Goal: Check status: Check status

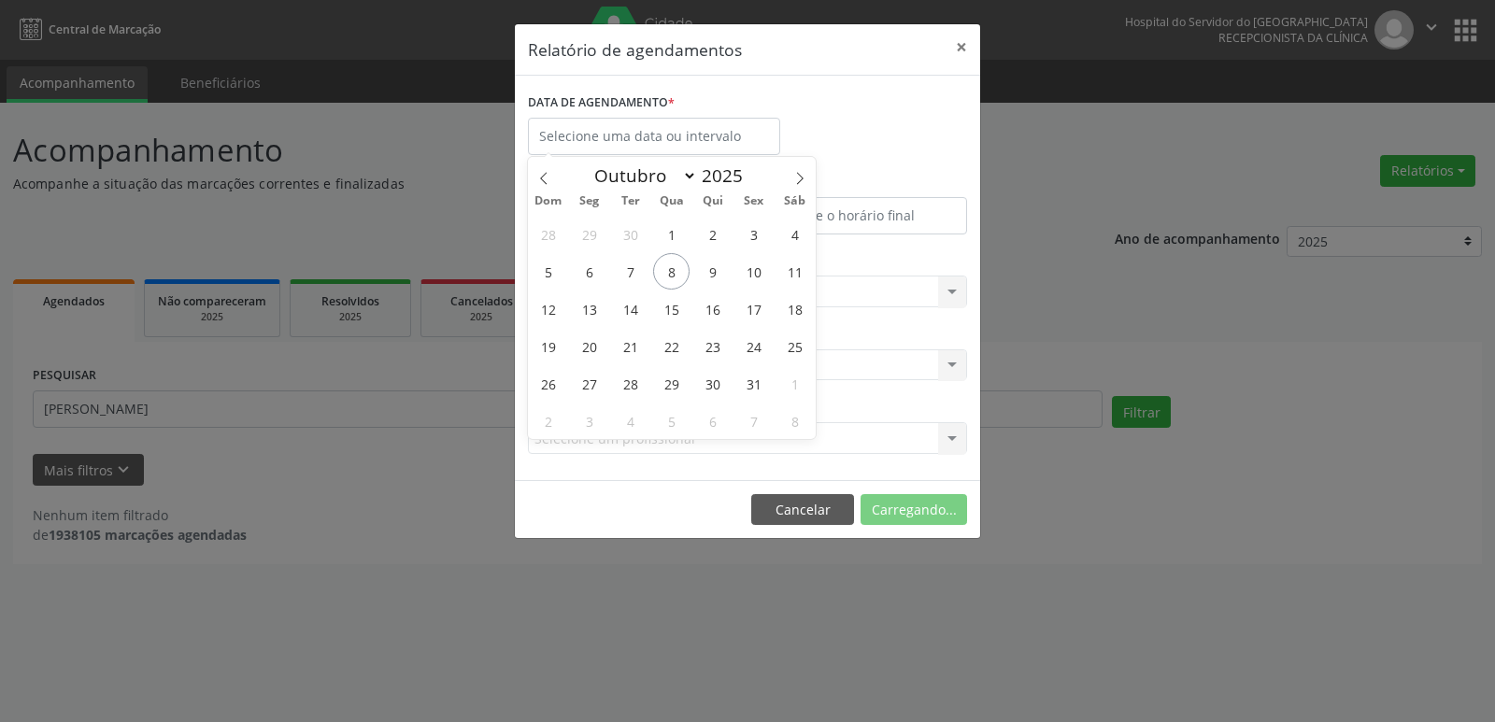
select select "9"
click at [763, 275] on span "10" at bounding box center [753, 271] width 36 height 36
type input "[DATE]"
click at [760, 275] on span "10" at bounding box center [753, 271] width 36 height 36
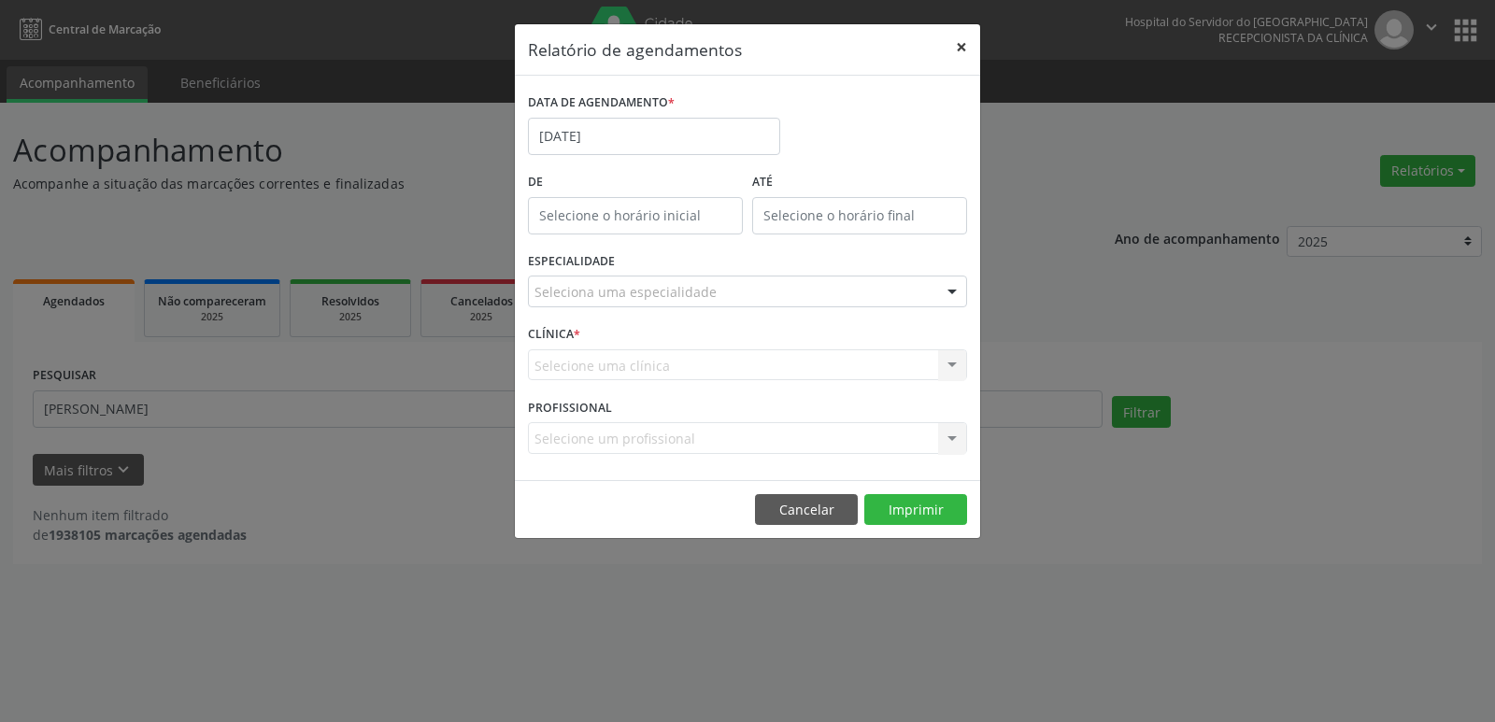
click at [959, 48] on button "×" at bounding box center [961, 47] width 37 height 46
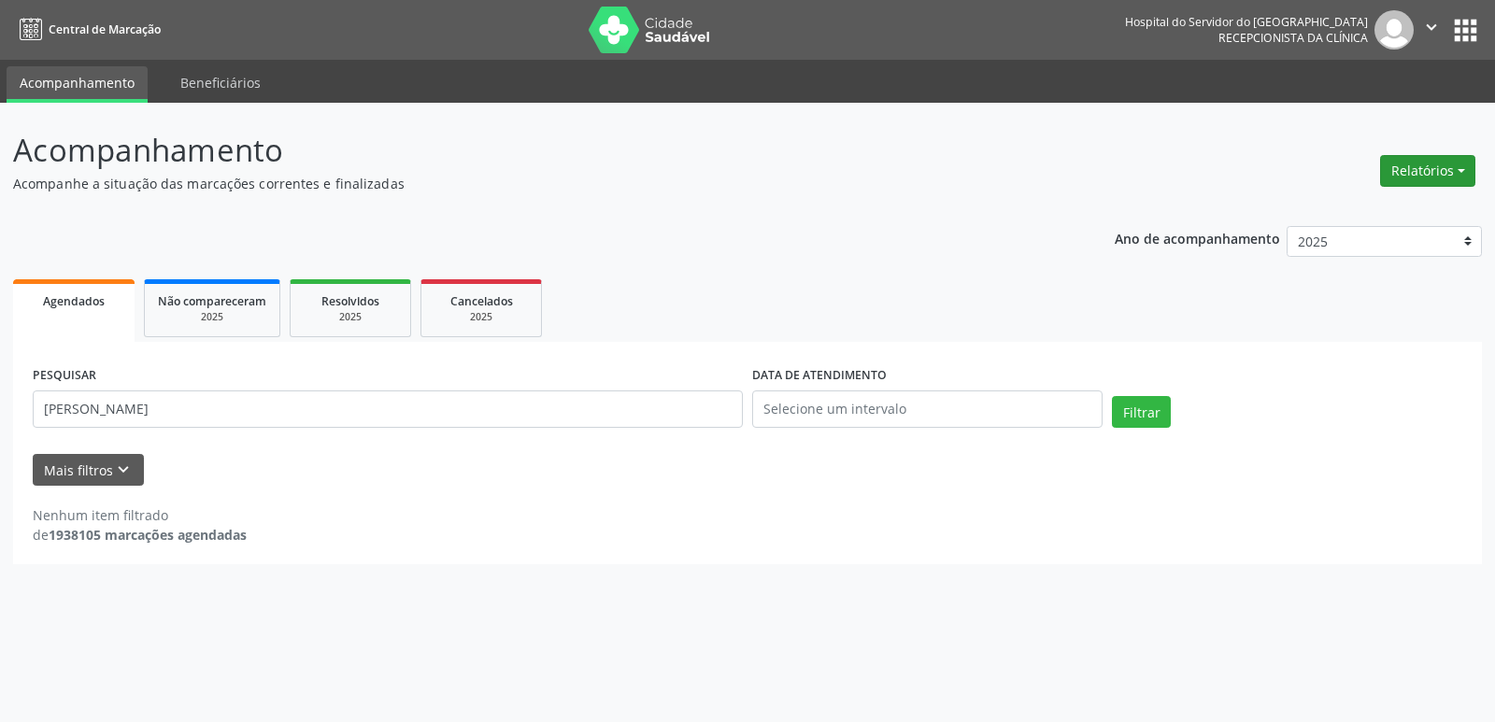
click at [1413, 176] on button "Relatórios" at bounding box center [1427, 171] width 95 height 32
click at [1381, 216] on link "Agendamentos" at bounding box center [1375, 211] width 201 height 26
select select "9"
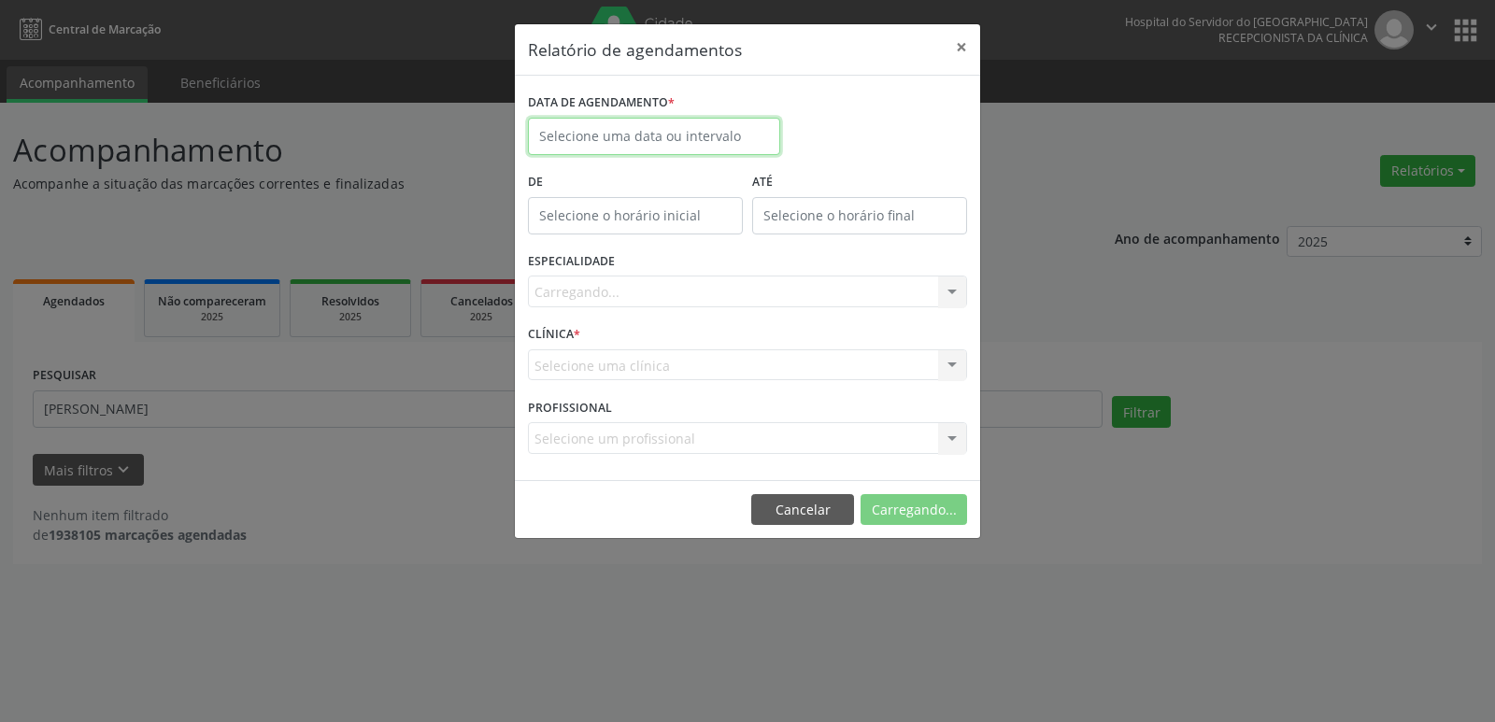
click at [613, 135] on input "text" at bounding box center [654, 136] width 252 height 37
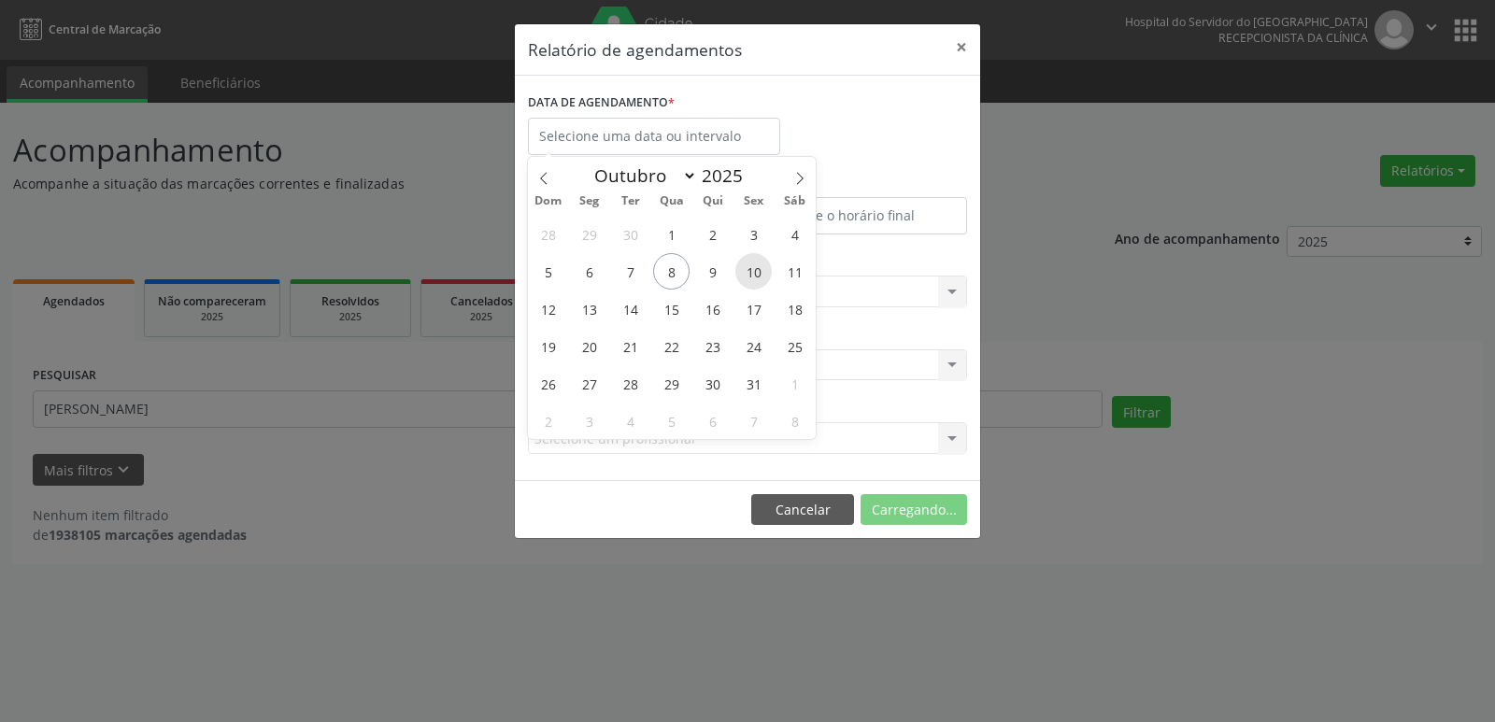
click at [756, 270] on span "10" at bounding box center [753, 271] width 36 height 36
type input "[DATE]"
click at [756, 270] on span "10" at bounding box center [753, 271] width 36 height 36
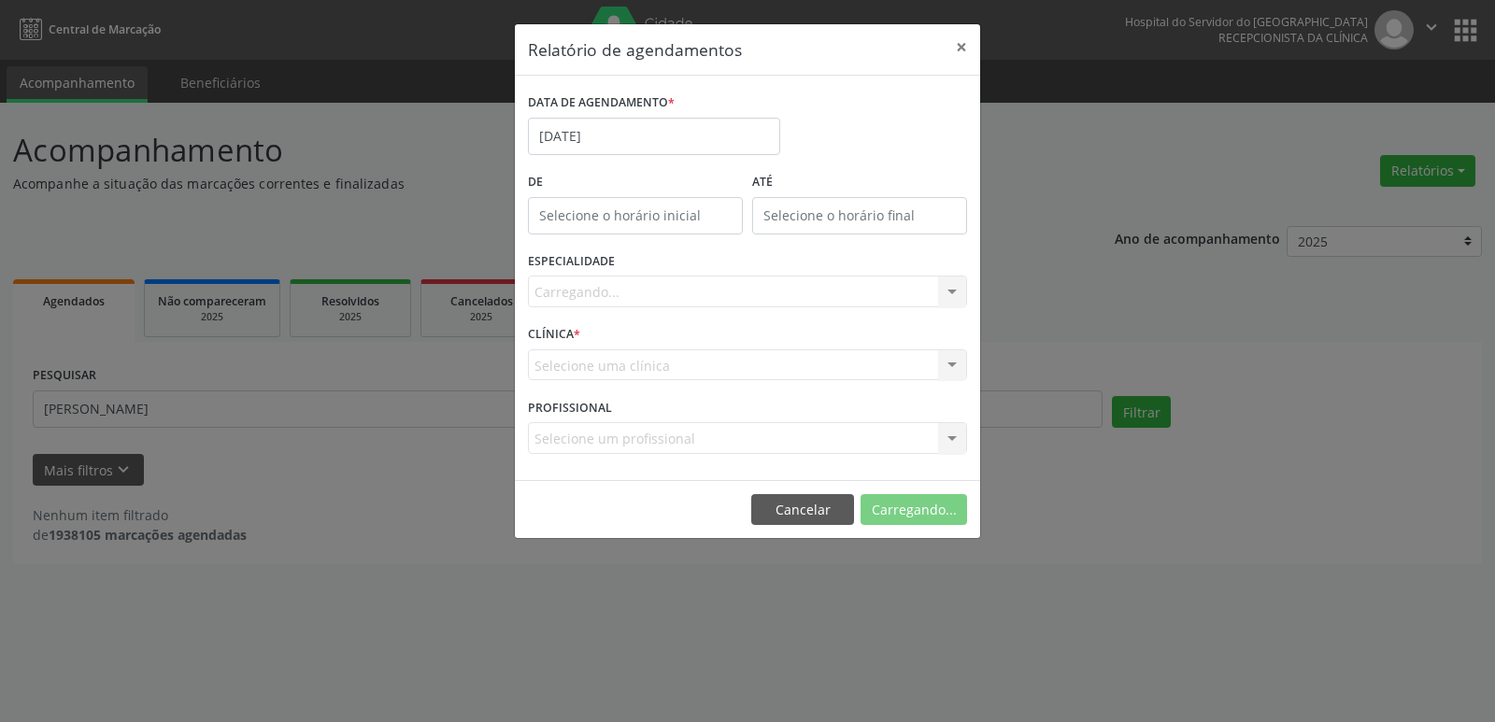
click at [944, 290] on div "Carregando... Todas as especialidades Alergologia Angiologia Arritmologia Cardi…" at bounding box center [747, 292] width 439 height 32
click at [944, 291] on div "Carregando... Todas as especialidades Alergologia Angiologia Arritmologia Cardi…" at bounding box center [747, 292] width 439 height 32
click at [947, 291] on div at bounding box center [952, 293] width 28 height 32
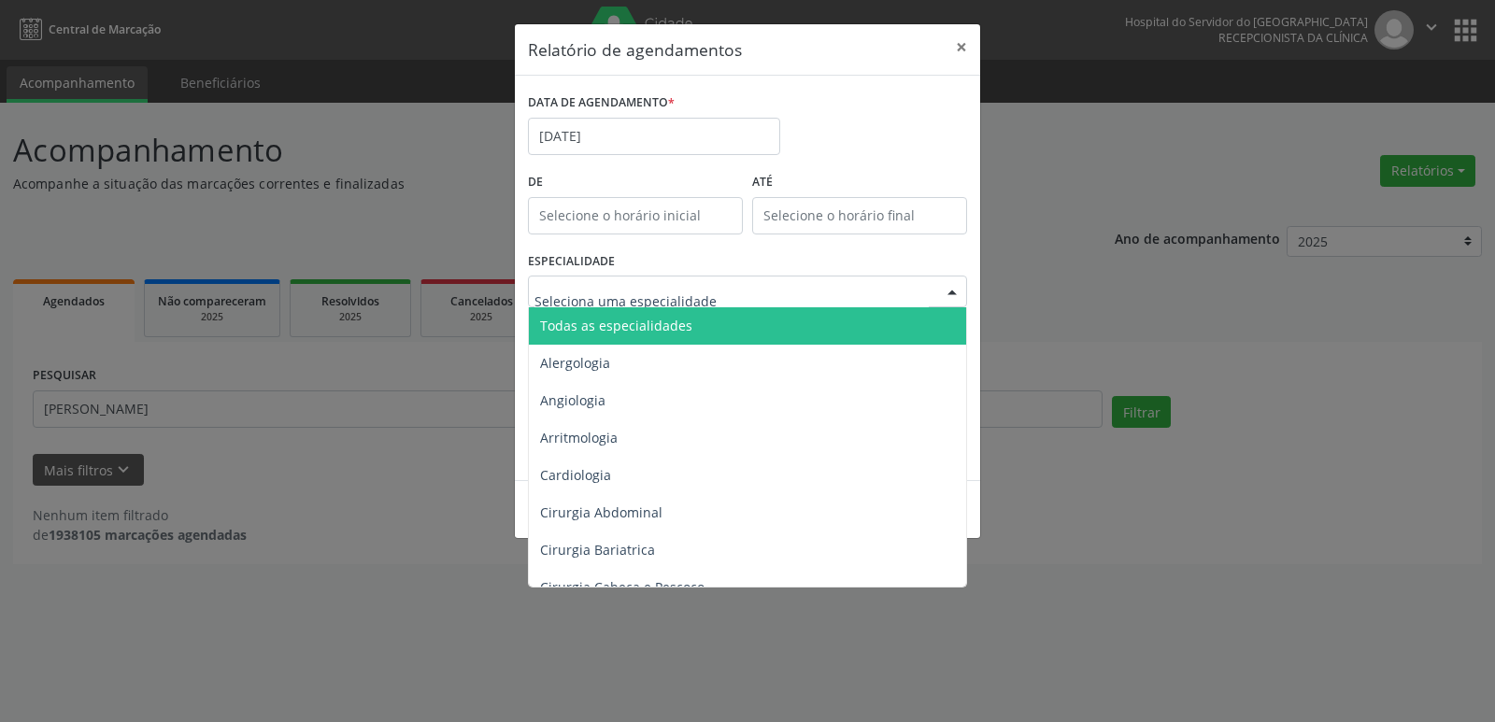
click at [701, 321] on span "Todas as especialidades" at bounding box center [749, 325] width 440 height 37
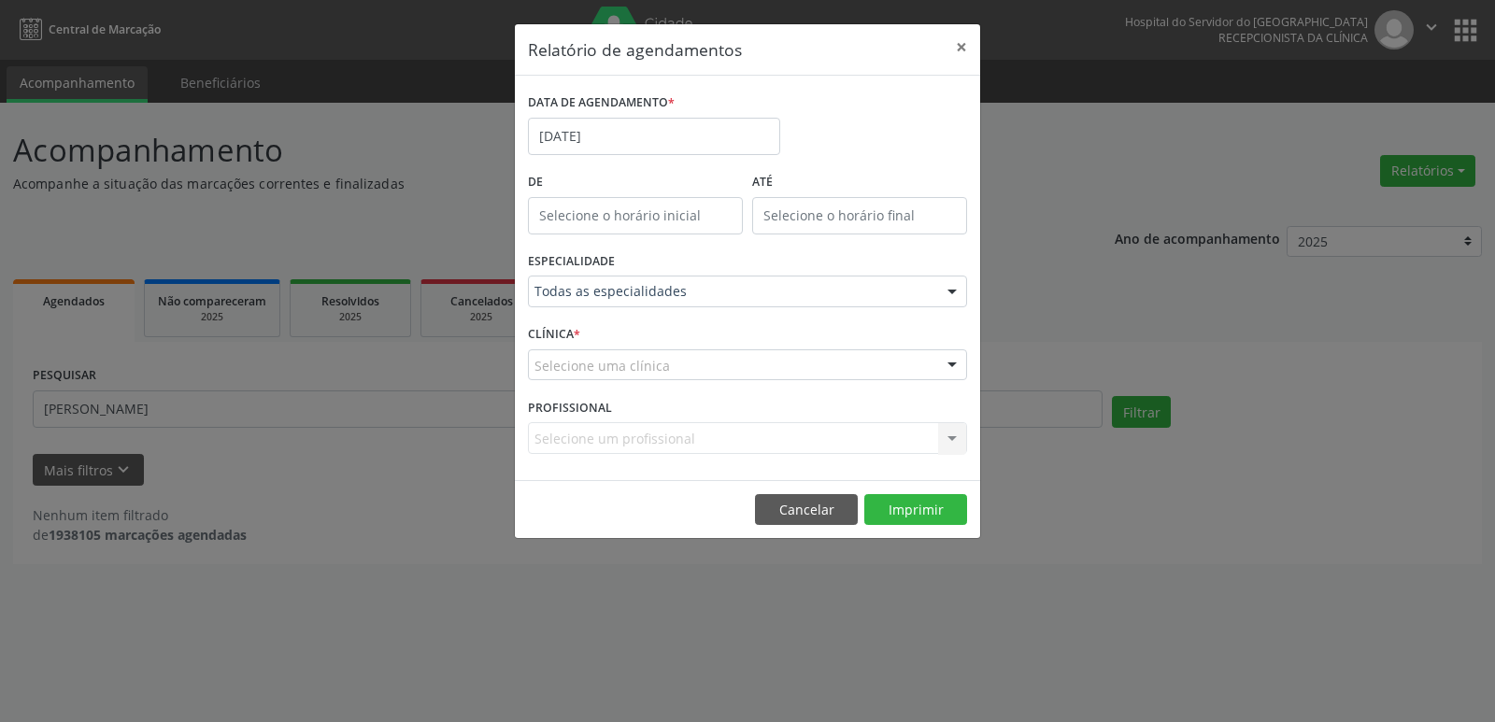
click at [953, 361] on div at bounding box center [952, 366] width 28 height 32
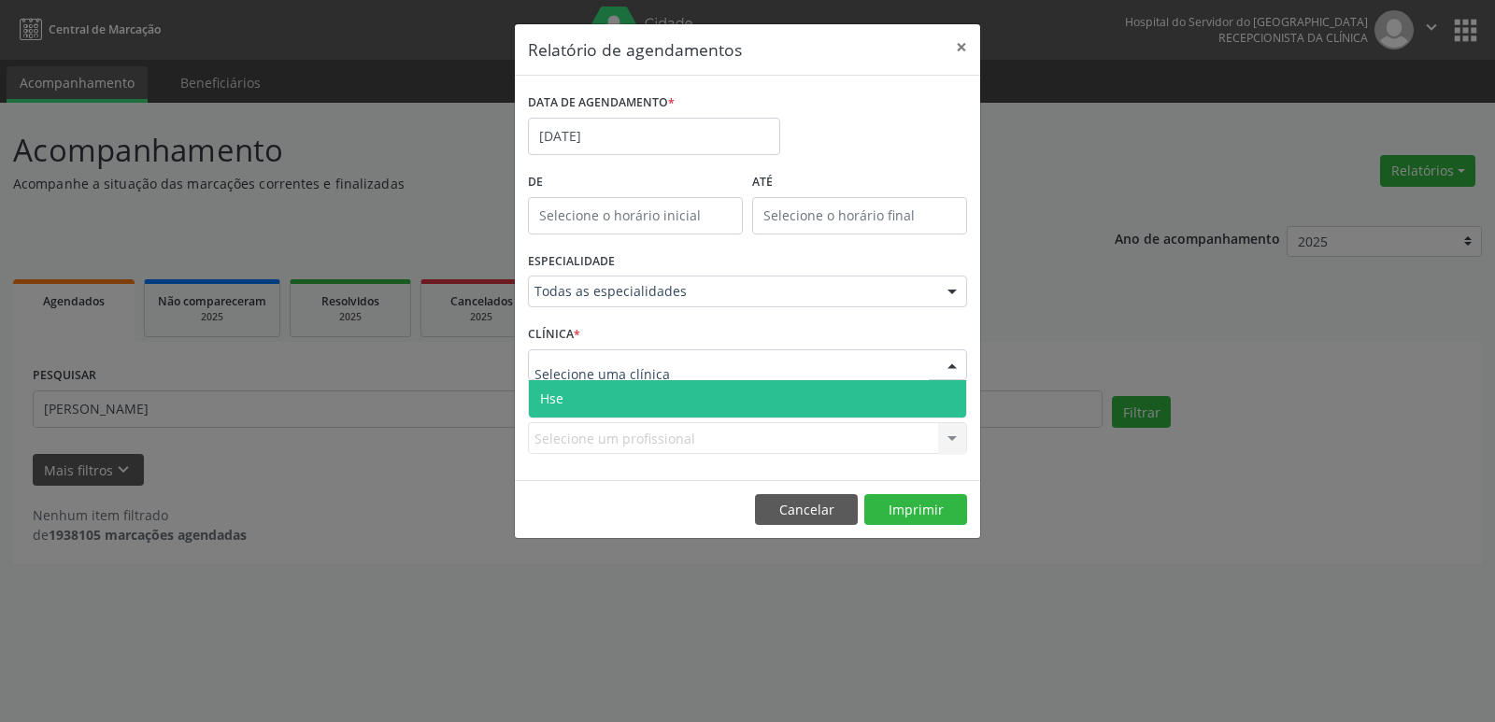
click at [706, 404] on span "Hse" at bounding box center [747, 398] width 437 height 37
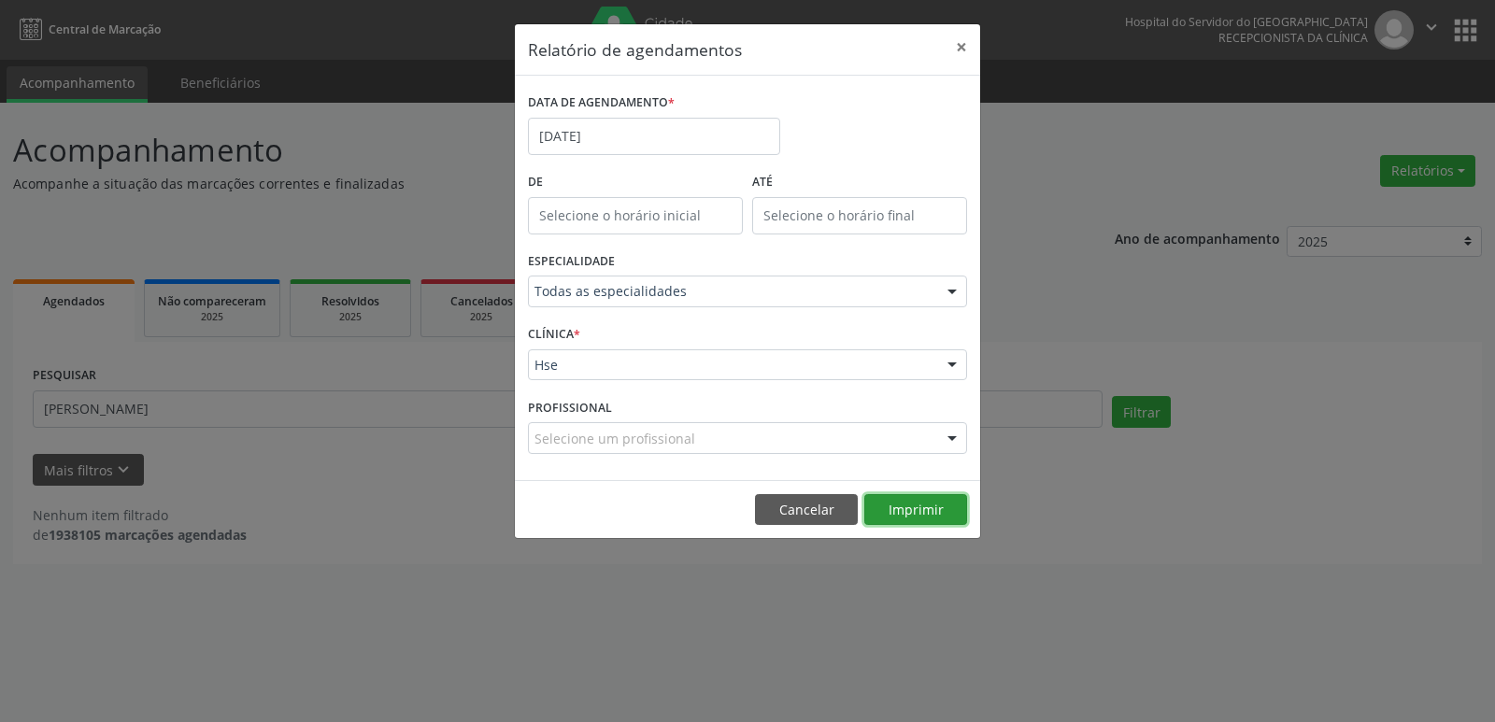
click at [916, 508] on button "Imprimir" at bounding box center [915, 510] width 103 height 32
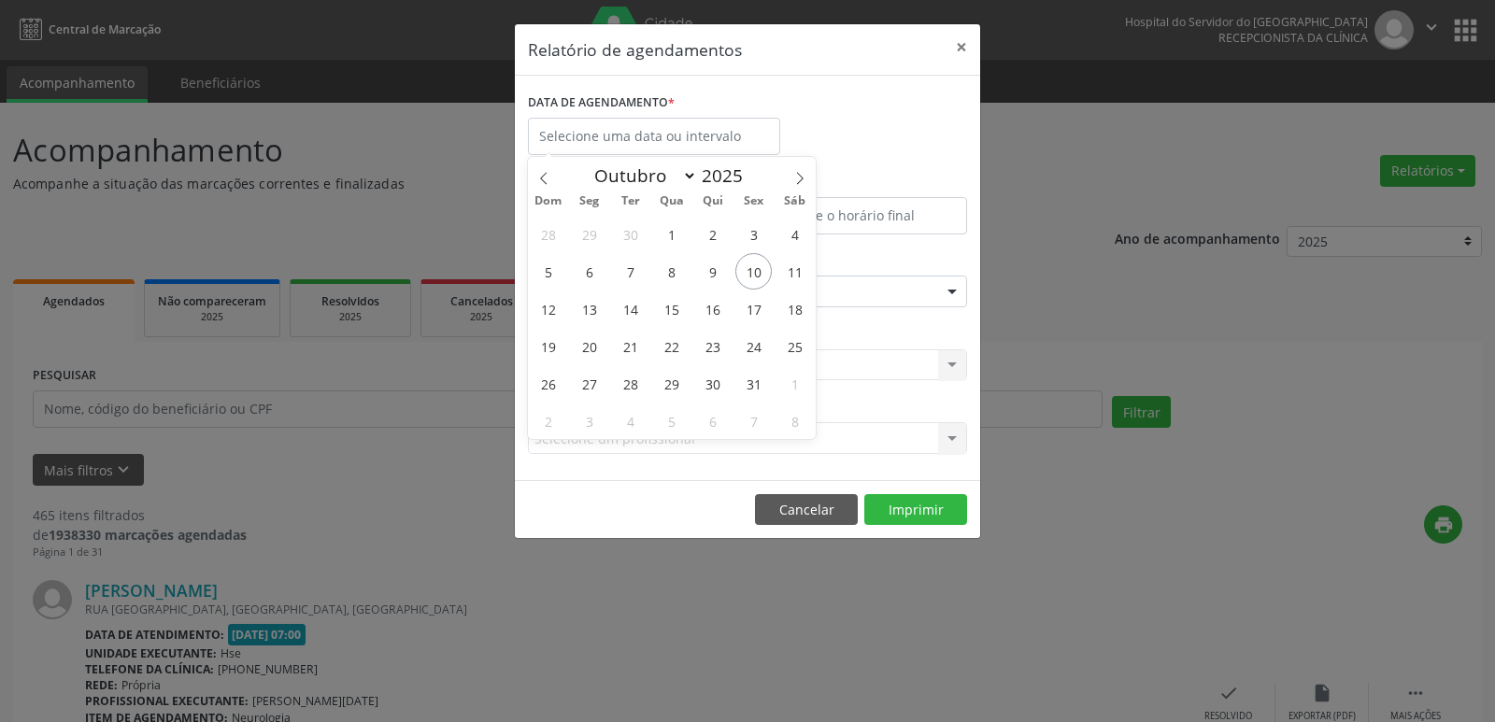
select select "9"
click at [754, 269] on span "10" at bounding box center [753, 271] width 36 height 36
type input "[DATE]"
click at [754, 269] on span "10" at bounding box center [753, 271] width 36 height 36
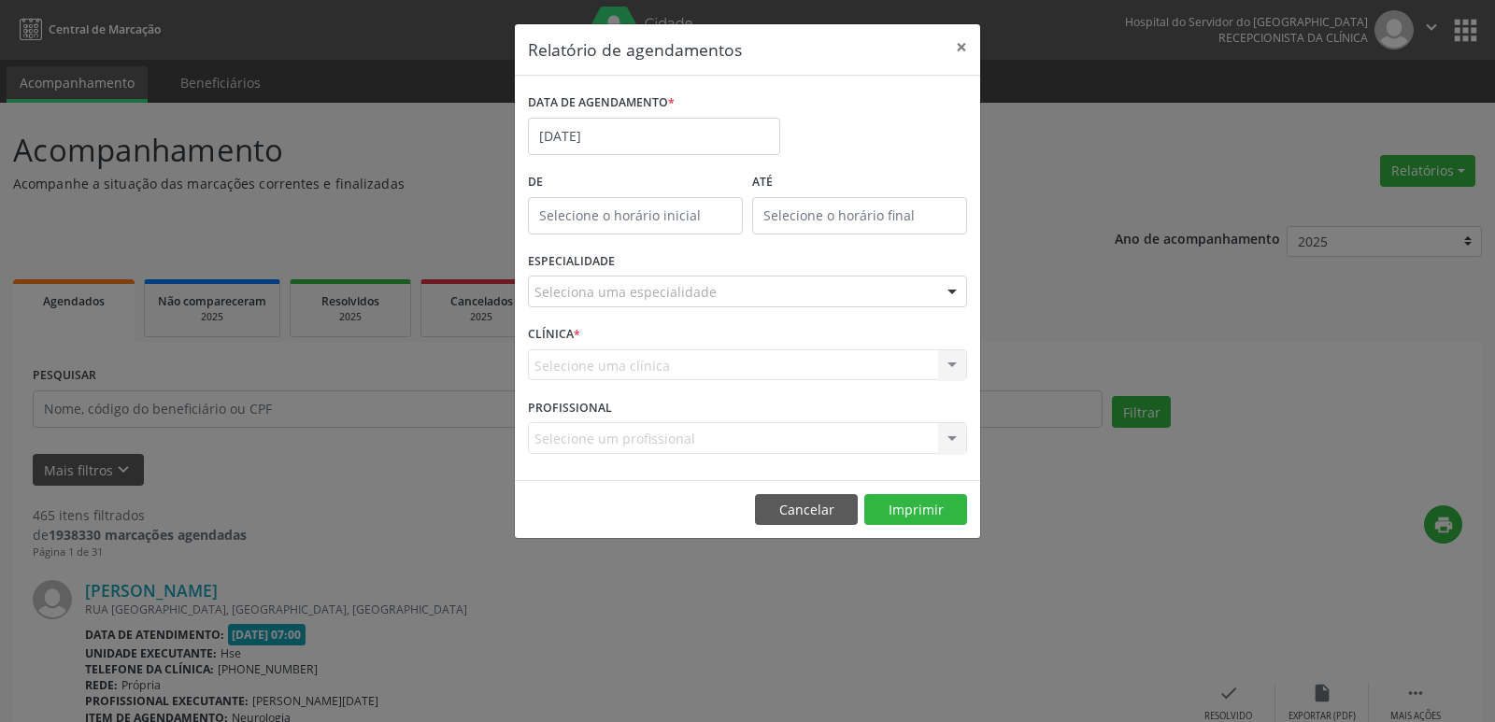
click at [947, 289] on div at bounding box center [952, 293] width 28 height 32
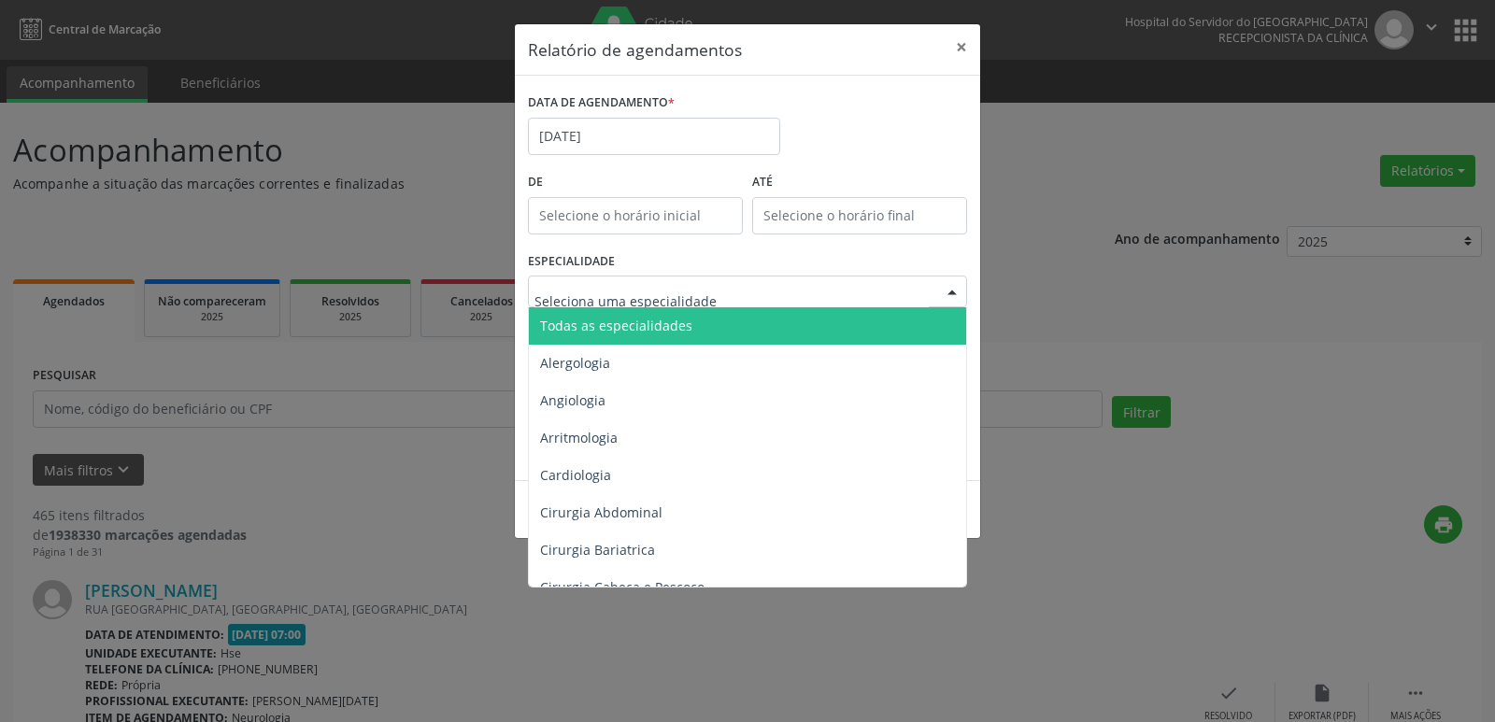
click at [841, 324] on span "Todas as especialidades" at bounding box center [749, 325] width 440 height 37
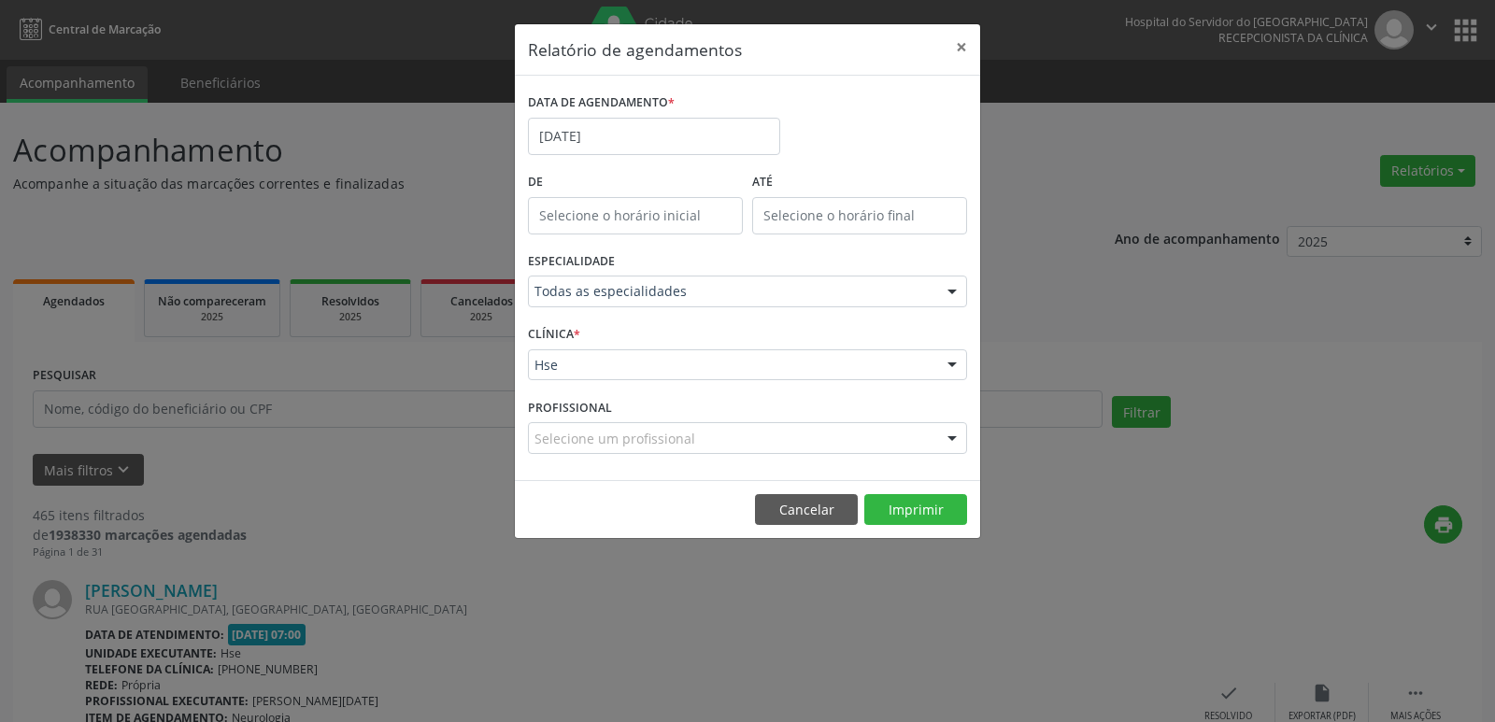
click at [958, 365] on div at bounding box center [952, 366] width 28 height 32
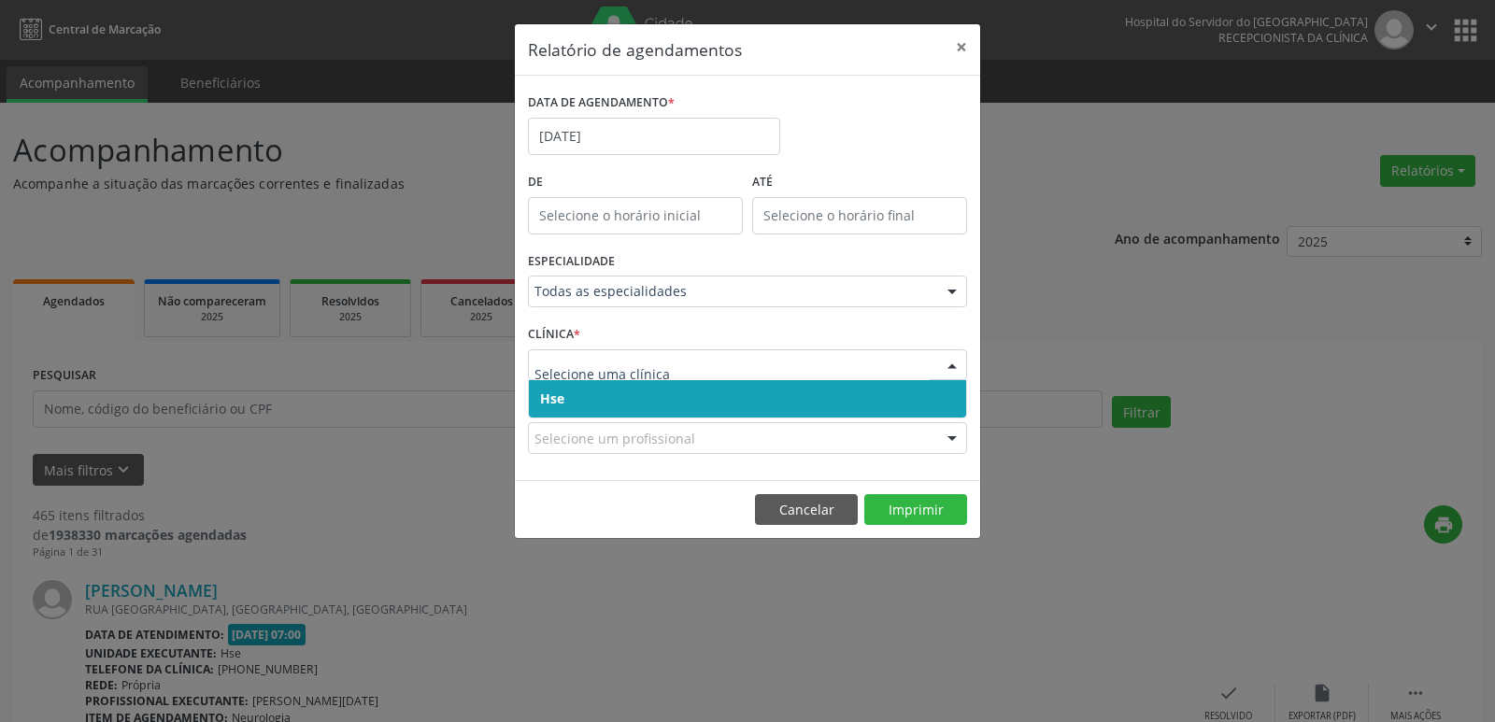
click at [653, 395] on span "Hse" at bounding box center [747, 398] width 437 height 37
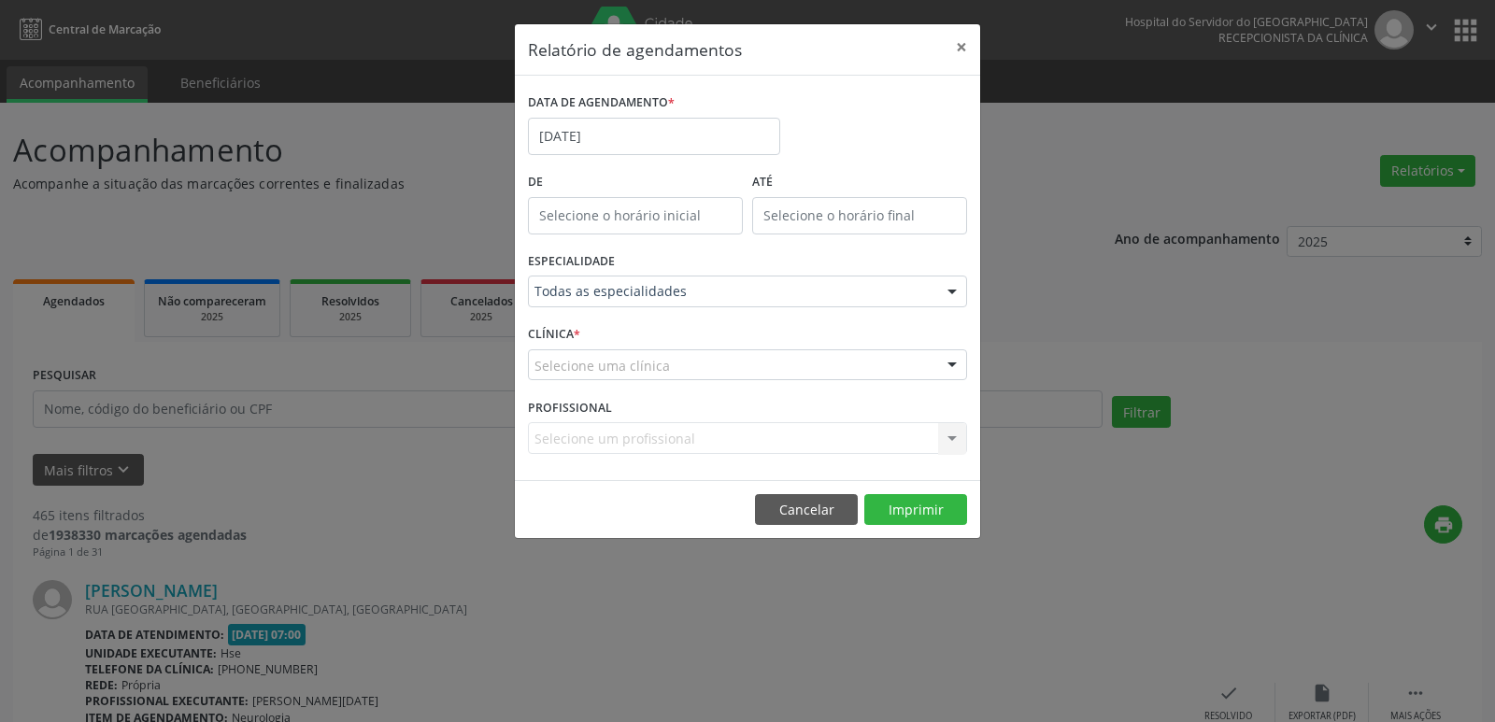
click at [952, 368] on div at bounding box center [952, 366] width 28 height 32
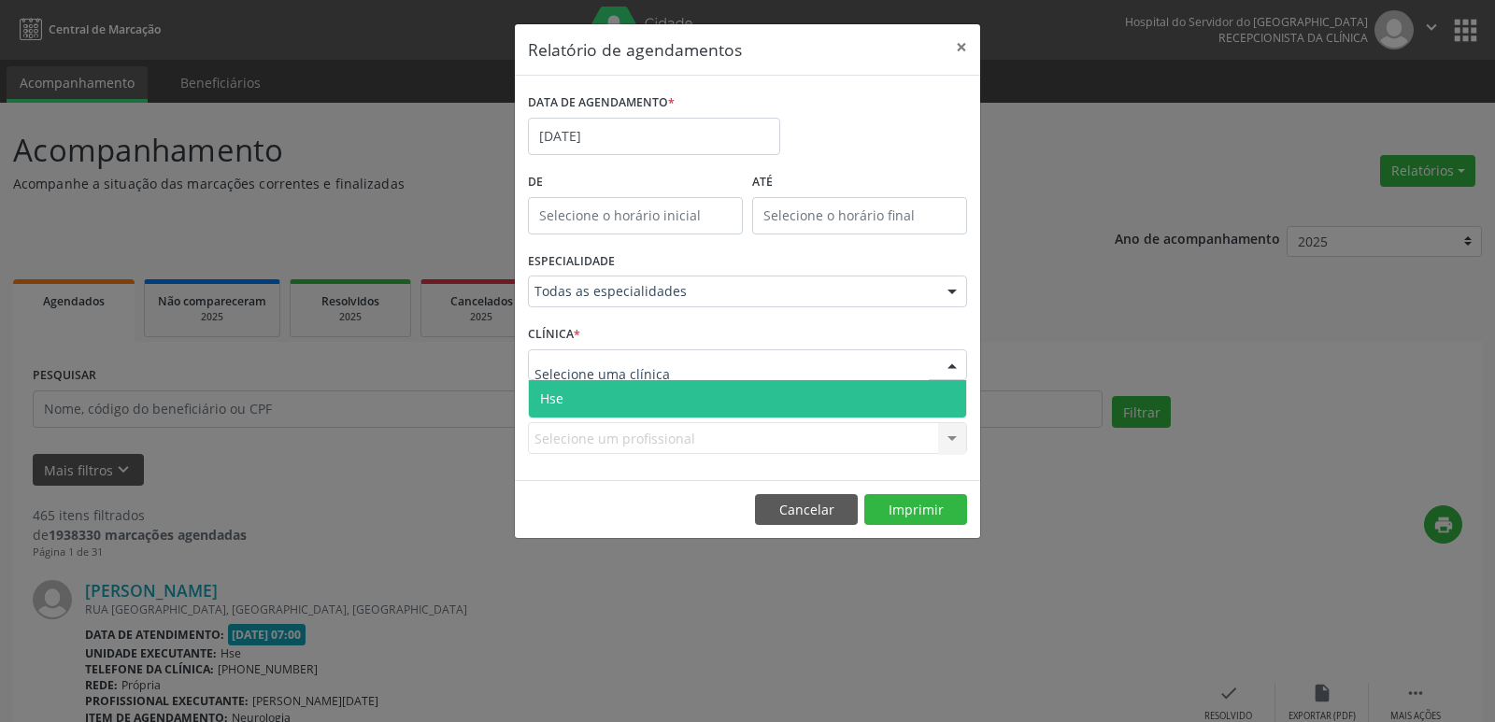
click at [772, 402] on span "Hse" at bounding box center [747, 398] width 437 height 37
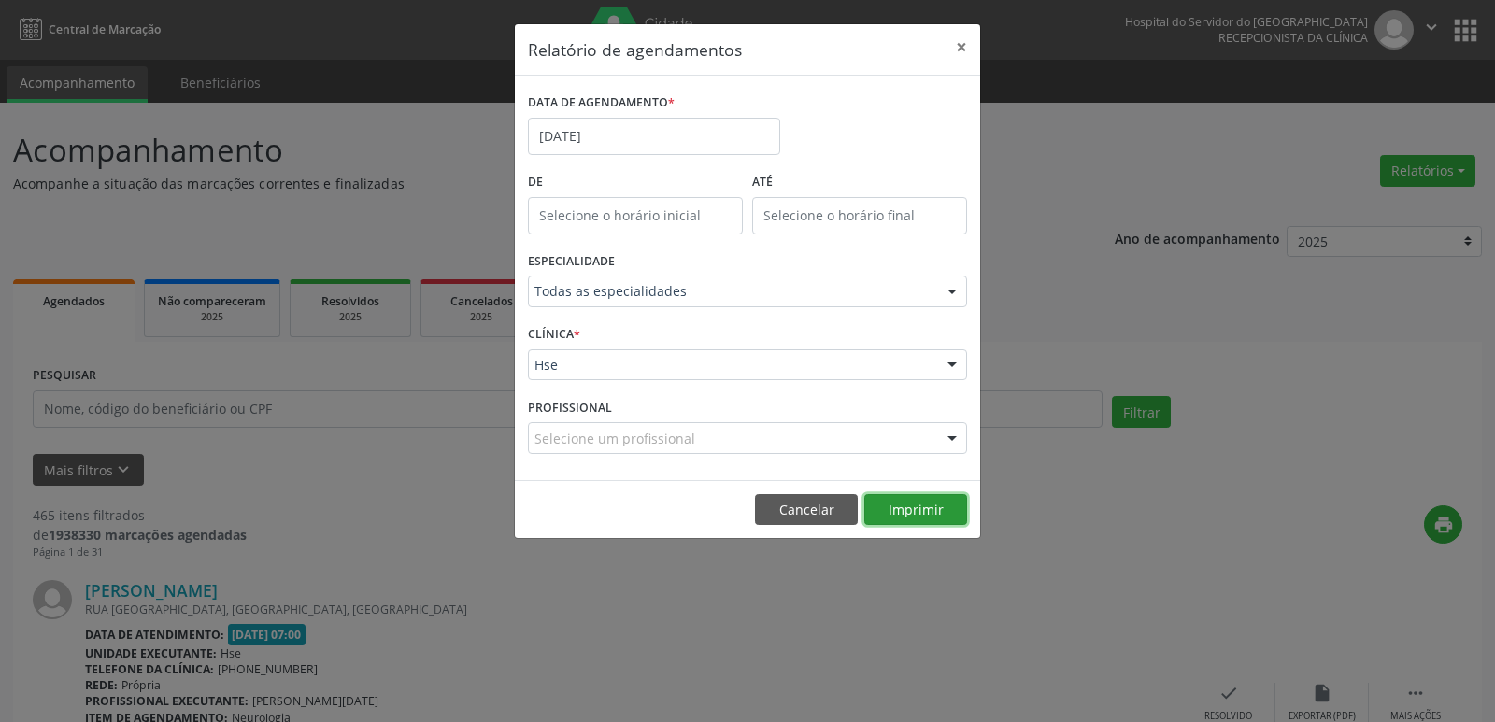
click at [906, 507] on button "Imprimir" at bounding box center [915, 510] width 103 height 32
